Goal: Navigation & Orientation: Find specific page/section

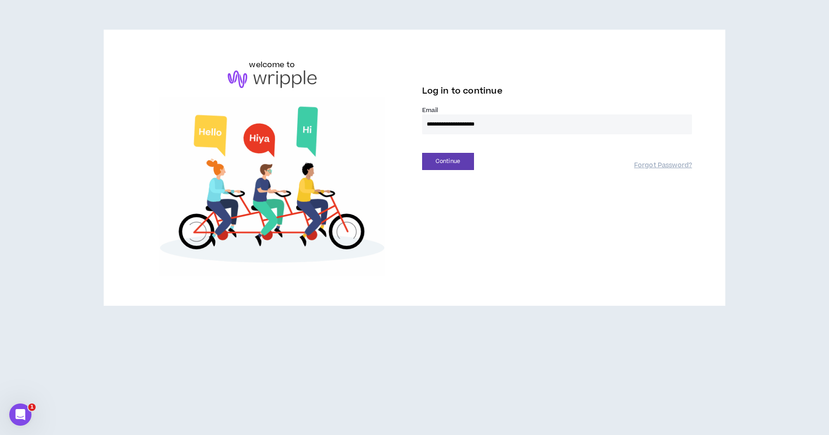
type input "**********"
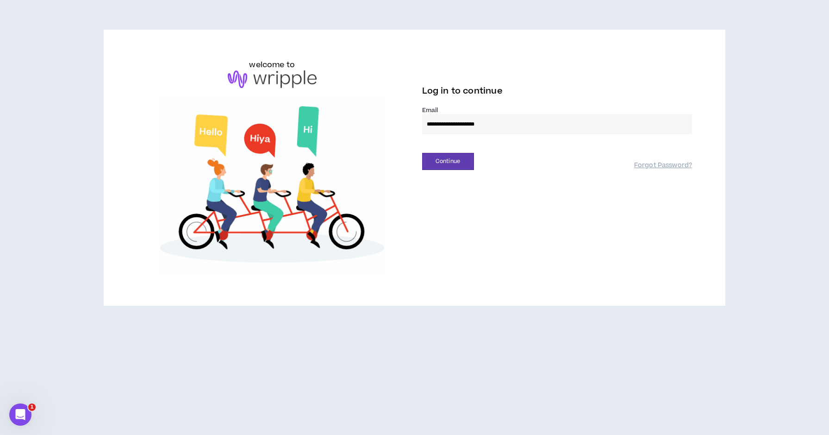
click at [447, 161] on button "Continue" at bounding box center [448, 161] width 52 height 17
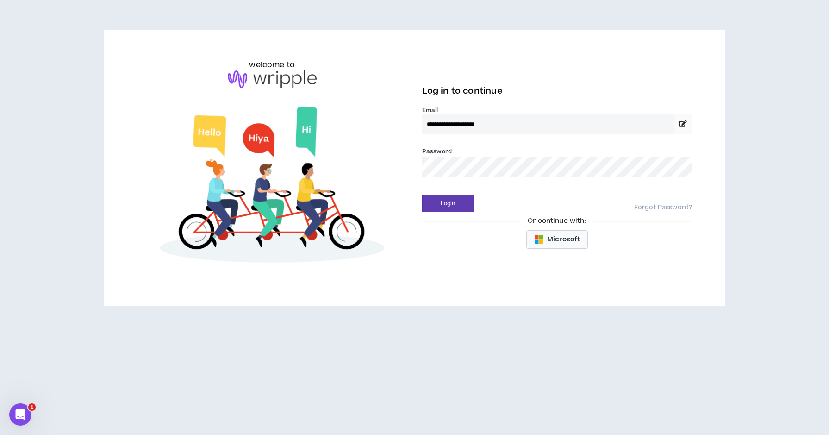
click at [447, 203] on button "Login" at bounding box center [448, 203] width 52 height 17
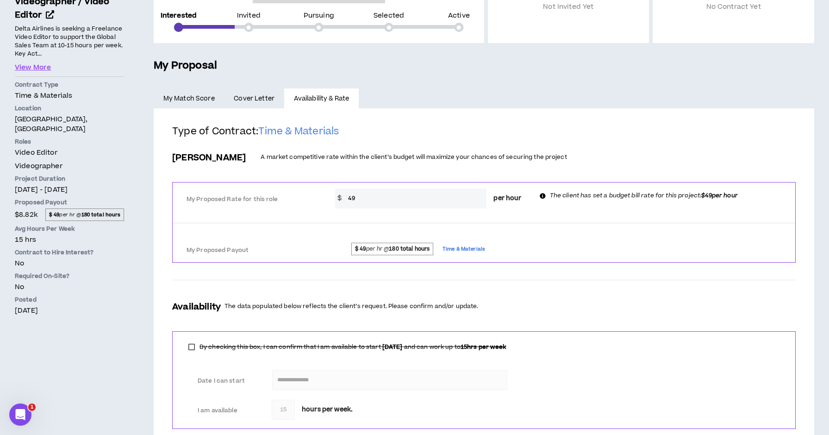
scroll to position [138, 0]
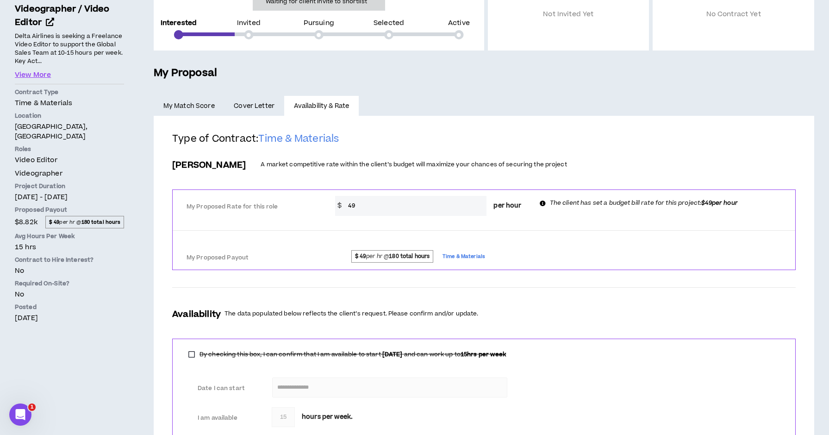
click at [188, 106] on link "My Match Score" at bounding box center [189, 106] width 71 height 20
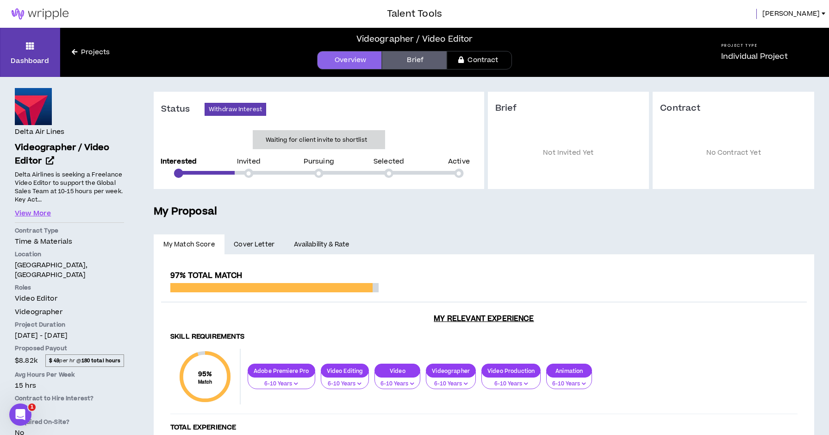
click at [77, 47] on link "Projects" at bounding box center [90, 52] width 61 height 10
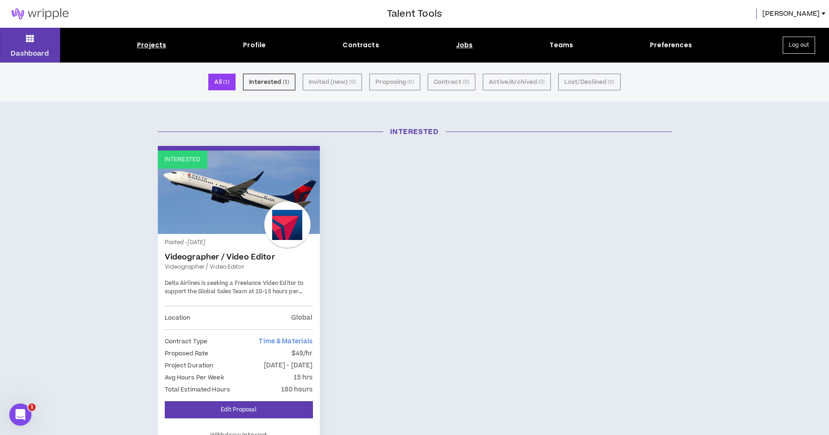
click at [466, 43] on div "Jobs" at bounding box center [464, 45] width 17 height 10
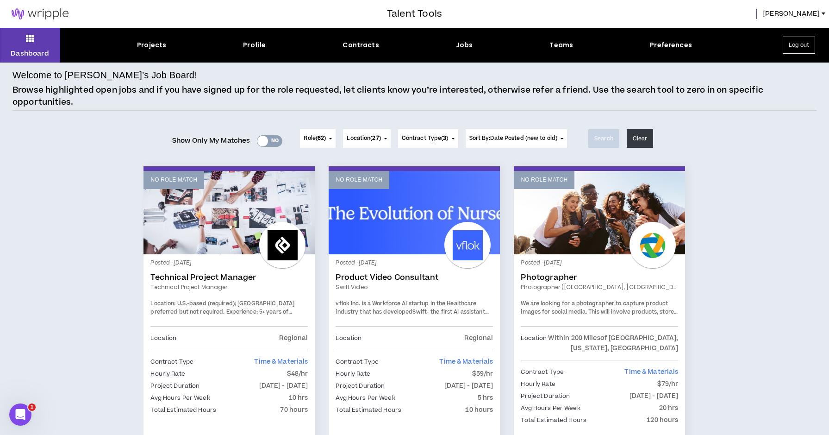
click at [376, 138] on span "27" at bounding box center [375, 138] width 6 height 8
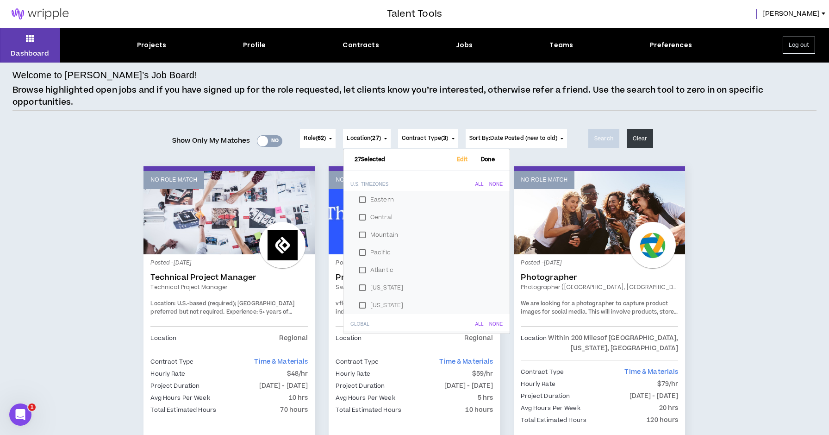
click at [480, 154] on h6 "27 Selected Edit Done" at bounding box center [426, 159] width 166 height 13
